Goal: Information Seeking & Learning: Learn about a topic

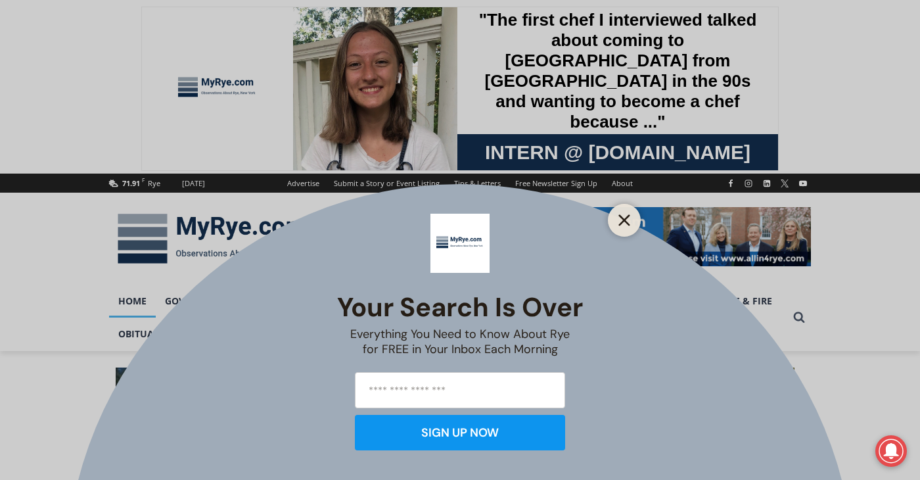
click at [626, 221] on line "Close" at bounding box center [624, 220] width 9 height 9
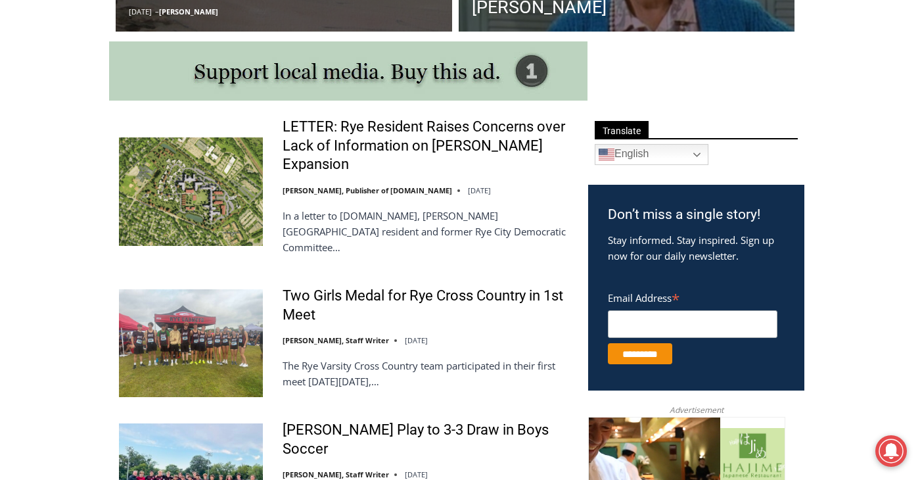
scroll to position [723, 0]
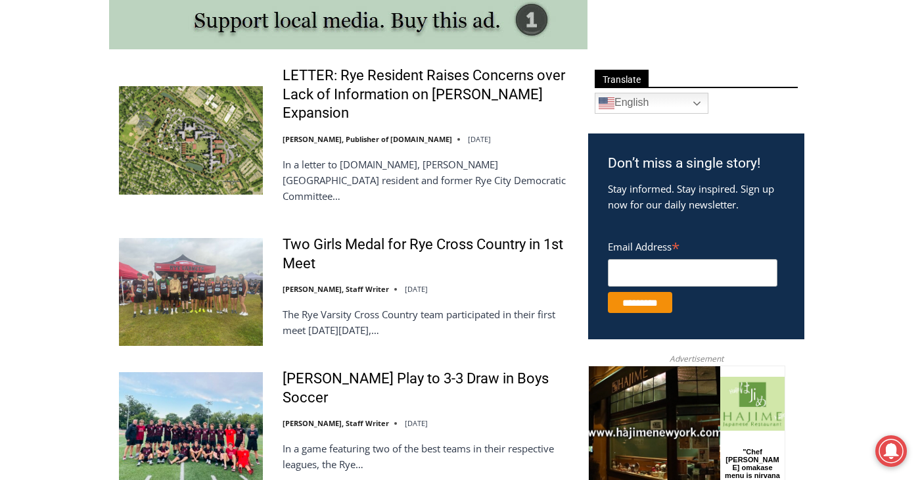
click at [371, 109] on div "LETTER: Rye Resident Raises Concerns over Lack of Information on Osborn Expansi…" at bounding box center [427, 140] width 289 height 148
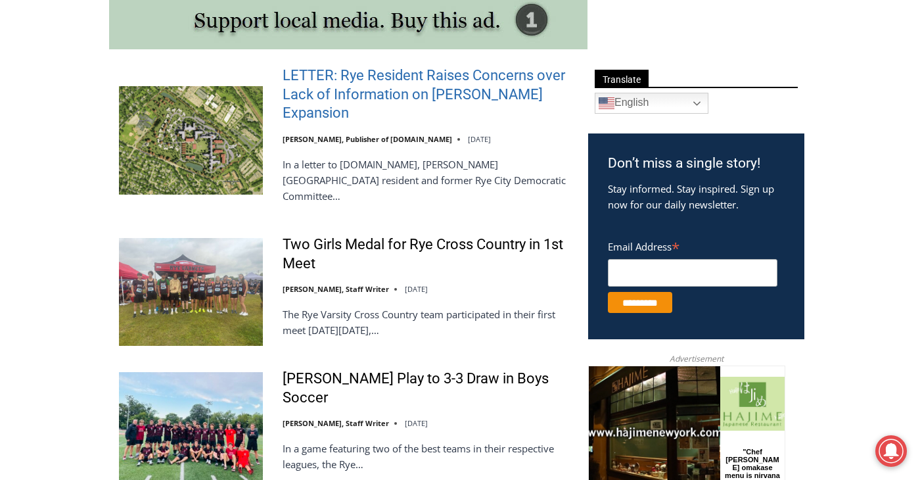
click at [377, 101] on link "LETTER: Rye Resident Raises Concerns over Lack of Information on Osborn Expansi…" at bounding box center [427, 94] width 289 height 57
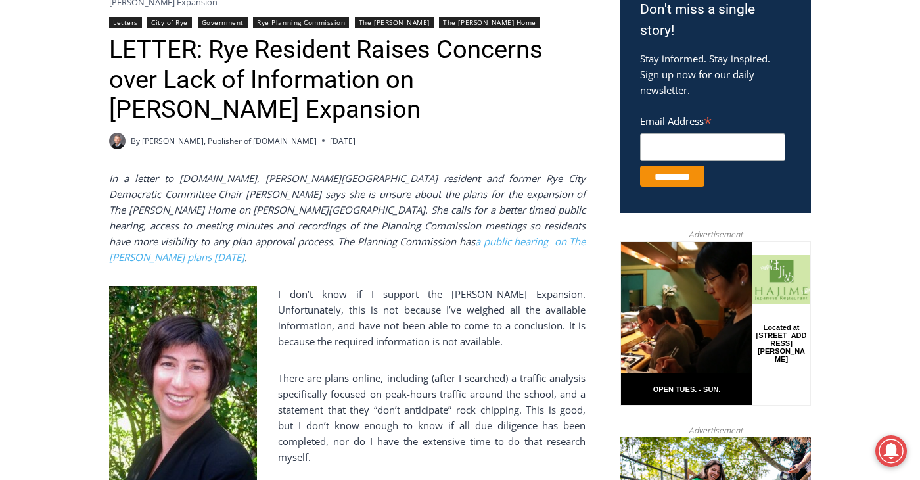
scroll to position [592, 0]
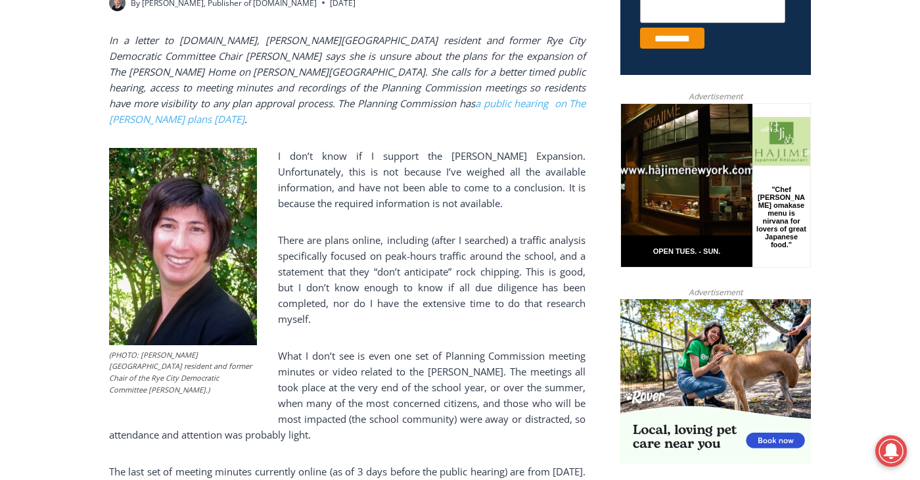
click at [474, 148] on p "I don’t know if I support the Osborn Expansion. Unfortunately, this is not beca…" at bounding box center [347, 179] width 477 height 63
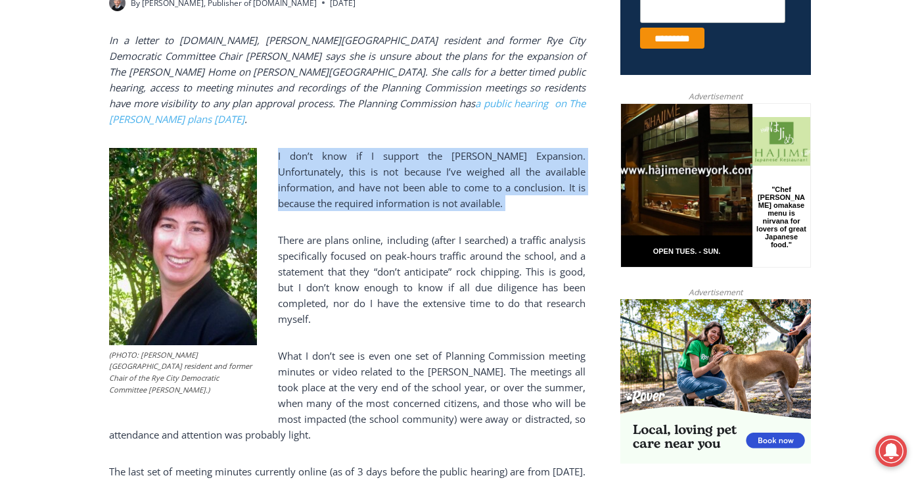
click at [474, 148] on p "I don’t know if I support the Osborn Expansion. Unfortunately, this is not beca…" at bounding box center [347, 179] width 477 height 63
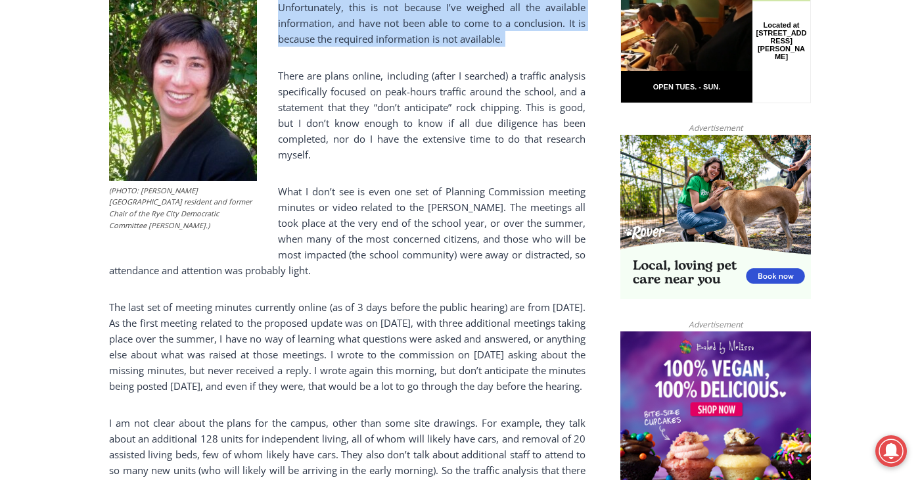
scroll to position [789, 0]
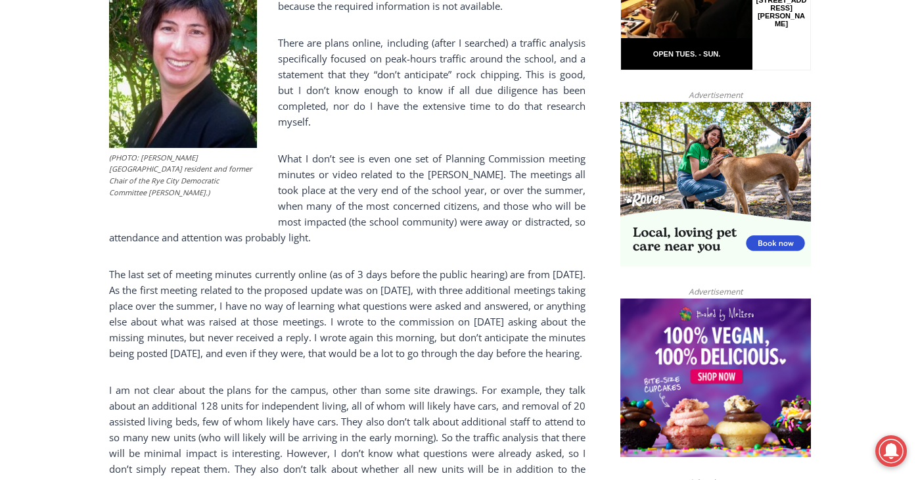
click at [327, 266] on p "The last set of meeting minutes currently online (as of 3 days before the publi…" at bounding box center [347, 313] width 477 height 95
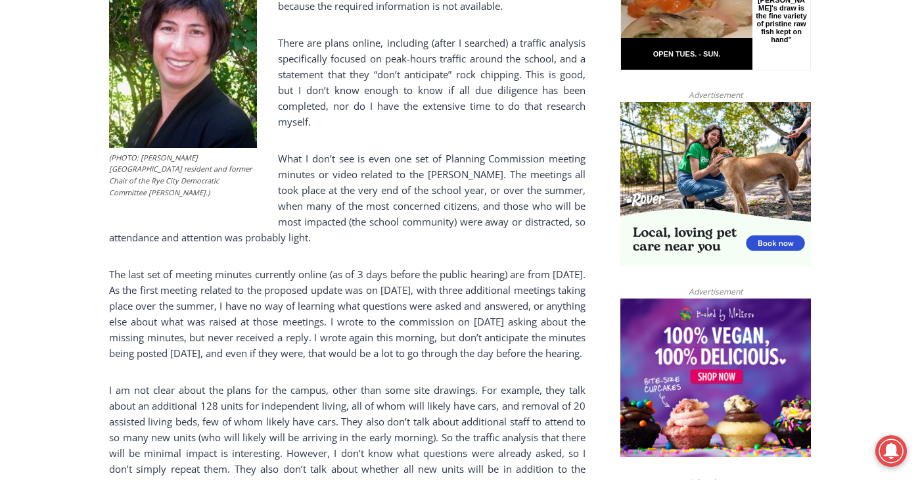
click at [325, 266] on p "The last set of meeting minutes currently online (as of 3 days before the publi…" at bounding box center [347, 313] width 477 height 95
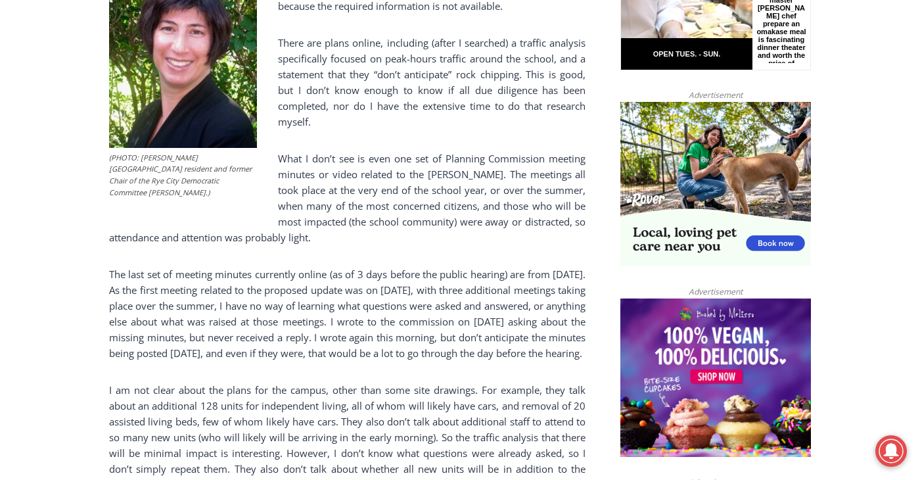
click at [312, 433] on p "I am not clear about the plans for the campus, other than some site drawings. F…" at bounding box center [347, 453] width 477 height 142
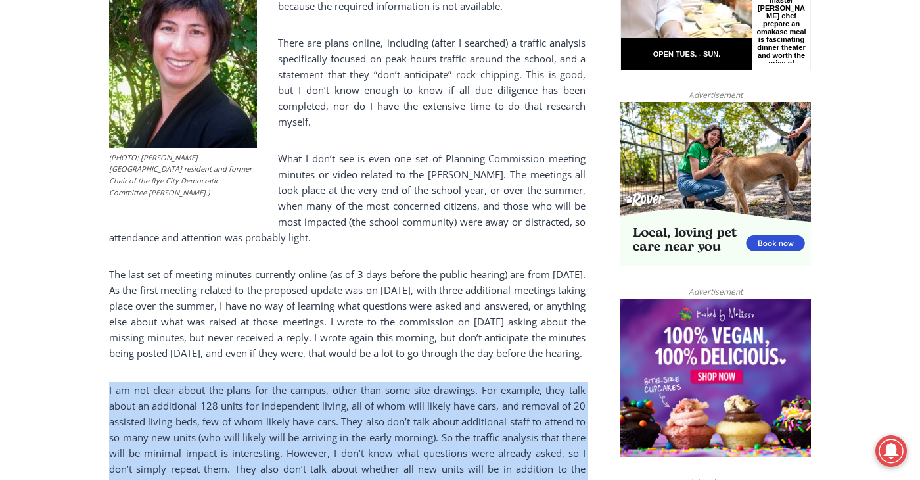
click at [312, 433] on p "I am not clear about the plans for the campus, other than some site drawings. F…" at bounding box center [347, 453] width 477 height 142
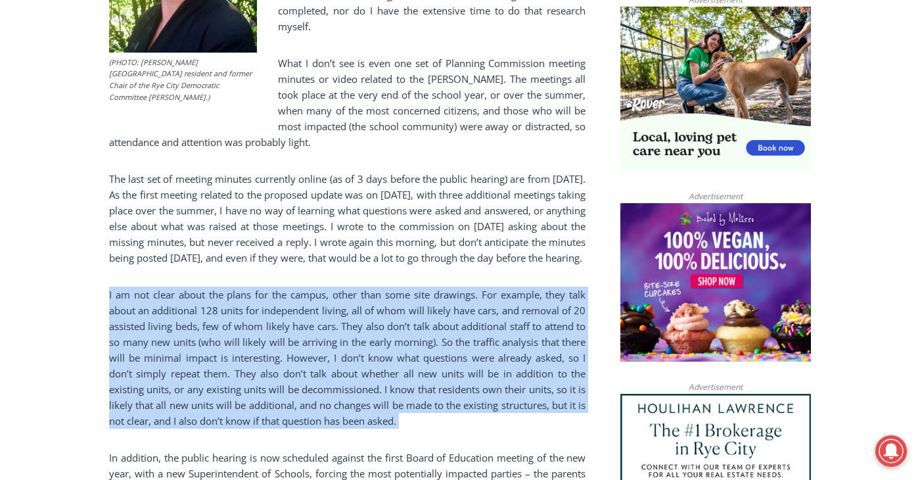
scroll to position [986, 0]
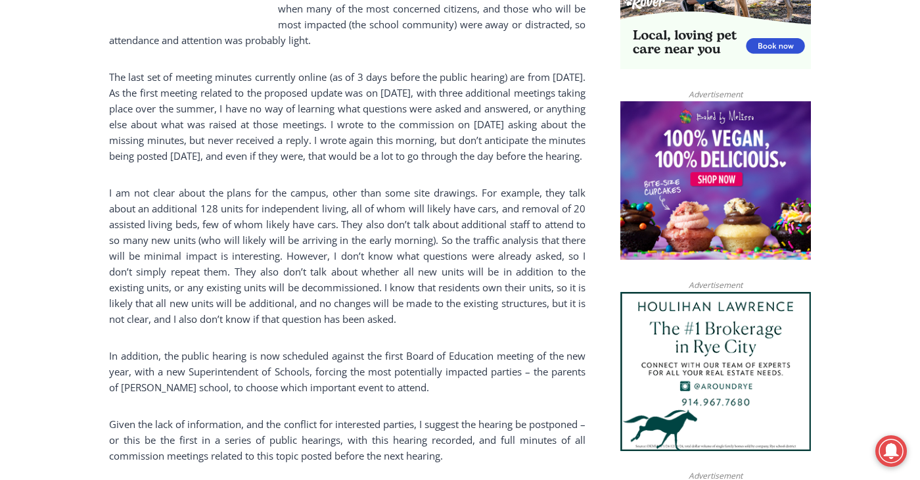
click at [417, 367] on p "In addition, the public hearing is now scheduled against the first Board of Edu…" at bounding box center [347, 371] width 477 height 47
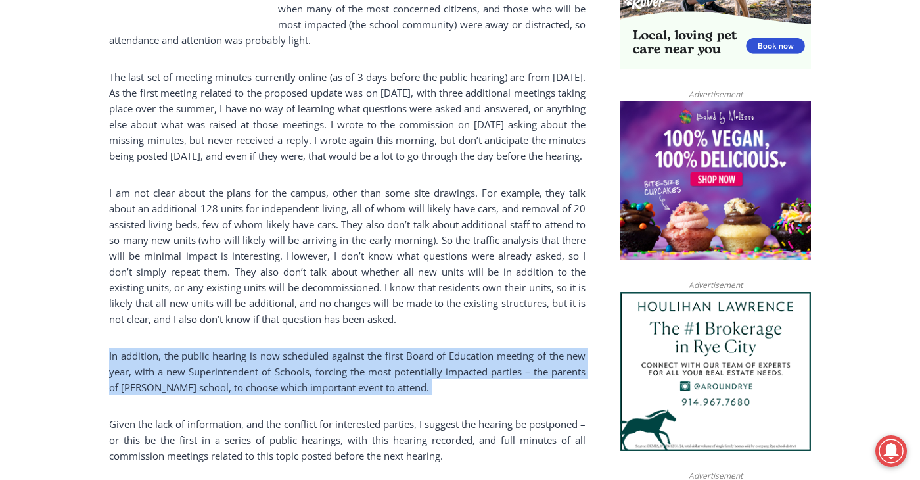
click at [417, 366] on p "In addition, the public hearing is now scheduled against the first Board of Edu…" at bounding box center [347, 371] width 477 height 47
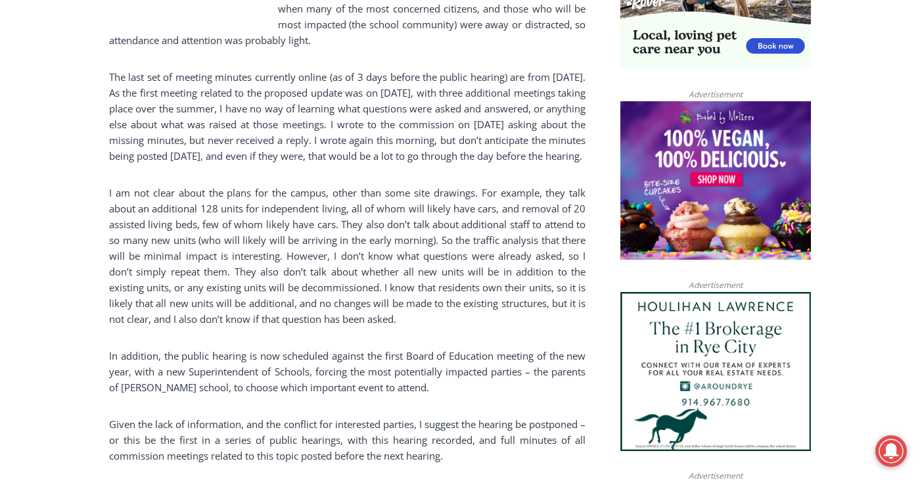
click at [378, 389] on div "In a letter to MyRye.com, Glen Oaks Drive resident and former Rye City Democrat…" at bounding box center [347, 271] width 477 height 1266
click at [377, 389] on div "In a letter to MyRye.com, Glen Oaks Drive resident and former Rye City Democrat…" at bounding box center [347, 271] width 477 height 1266
click at [377, 387] on div "In a letter to MyRye.com, Glen Oaks Drive resident and former Rye City Democrat…" at bounding box center [347, 271] width 477 height 1266
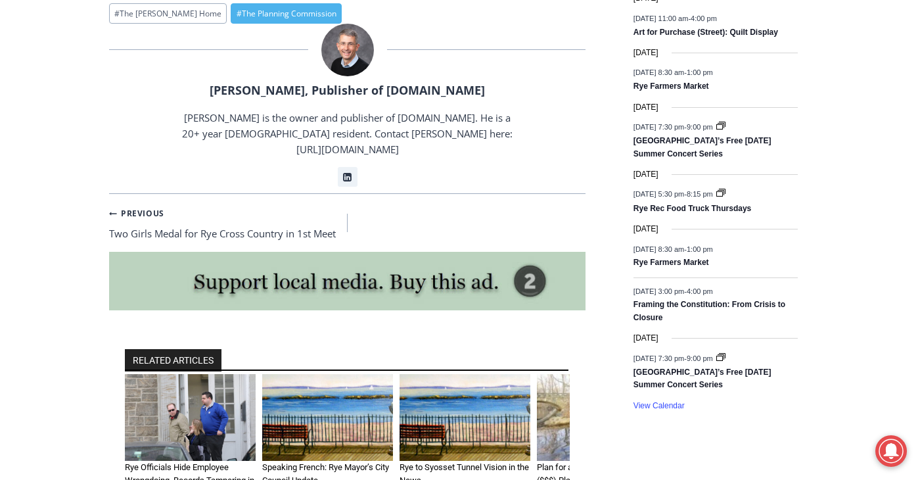
scroll to position [1907, 0]
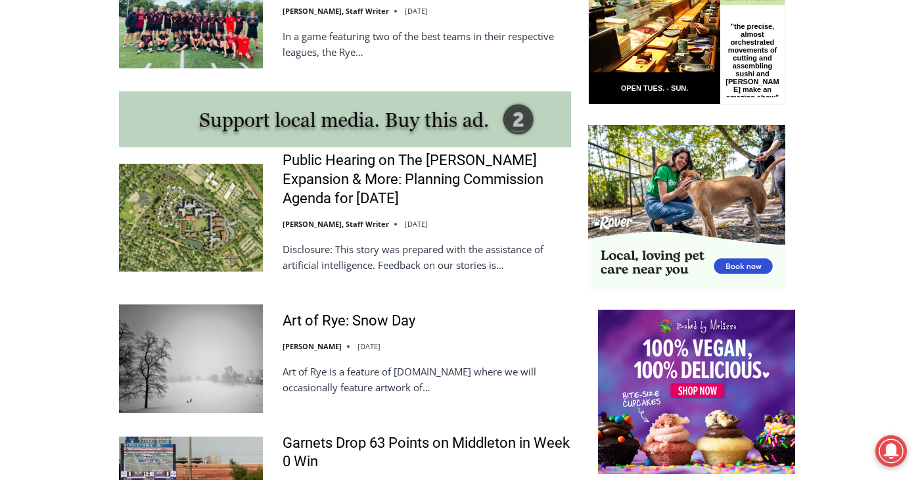
scroll to position [1249, 0]
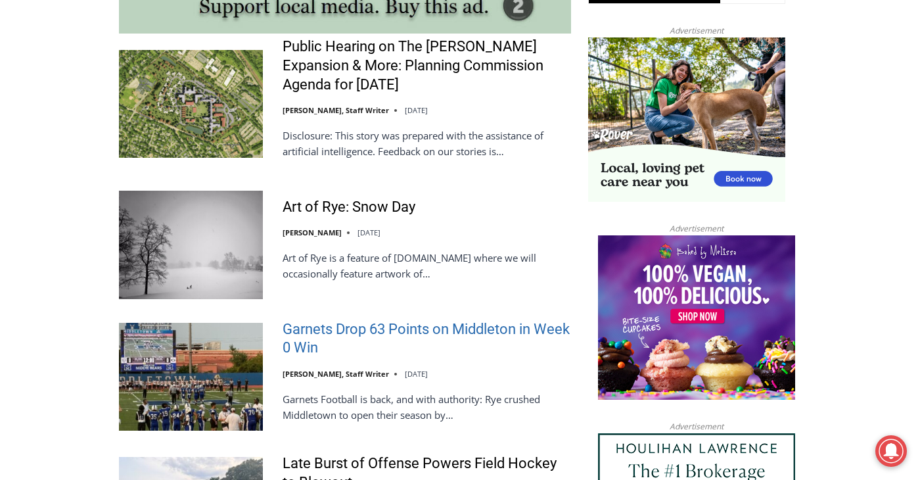
click at [415, 320] on link "Garnets Drop 63 Points on Middleton in Week 0 Win" at bounding box center [427, 338] width 289 height 37
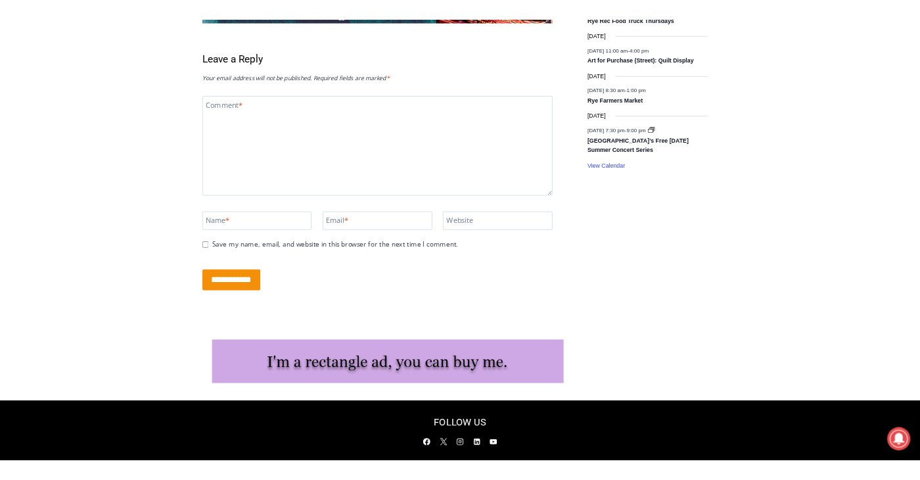
scroll to position [2166, 0]
